Goal: Find specific page/section: Find specific page/section

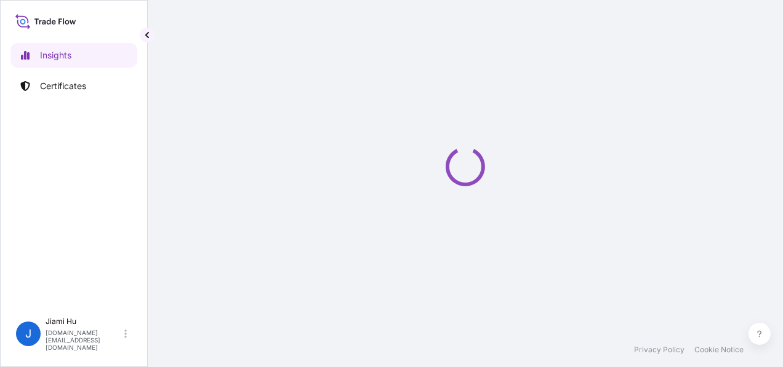
select select "2025"
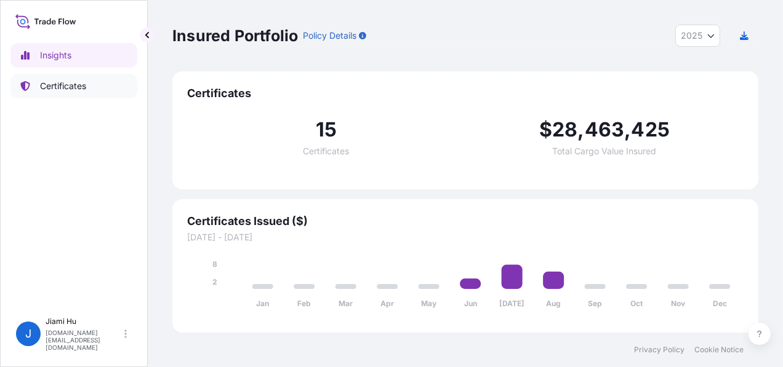
click at [51, 85] on p "Certificates" at bounding box center [63, 86] width 46 height 12
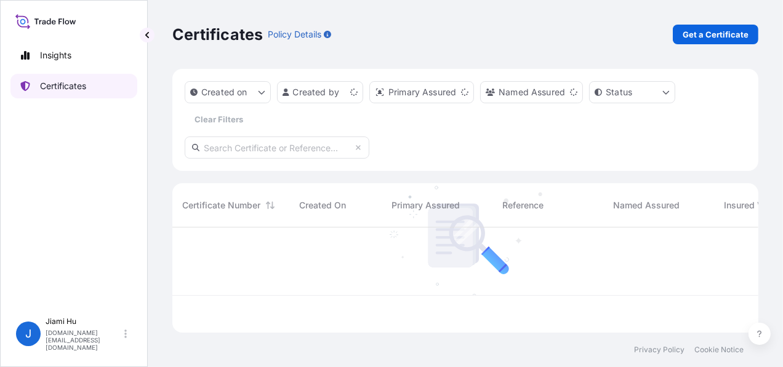
scroll to position [103, 576]
